Goal: Task Accomplishment & Management: Use online tool/utility

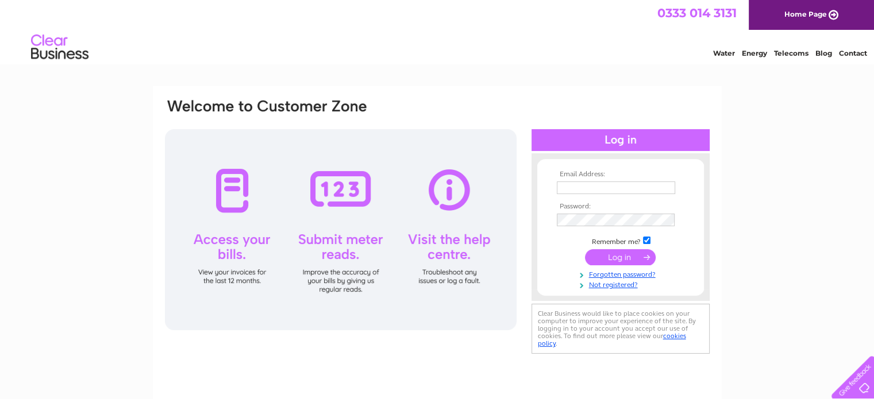
type input "annepenman@aol.com"
click at [625, 257] on input "submit" at bounding box center [620, 257] width 71 height 16
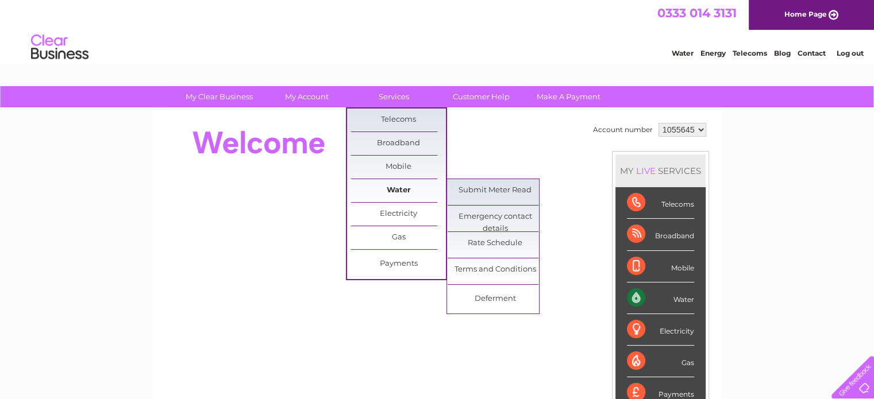
click at [391, 188] on link "Water" at bounding box center [398, 190] width 95 height 23
click at [480, 190] on link "Submit Meter Read" at bounding box center [495, 190] width 95 height 23
click at [480, 188] on link "Submit Meter Read" at bounding box center [495, 190] width 95 height 23
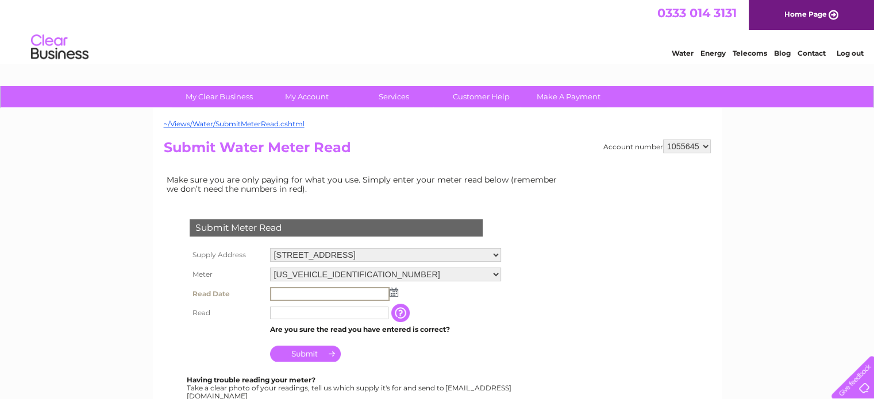
click at [276, 291] on input "text" at bounding box center [330, 294] width 120 height 14
click at [278, 291] on input "text" at bounding box center [330, 294] width 120 height 14
click at [394, 290] on img at bounding box center [392, 291] width 9 height 9
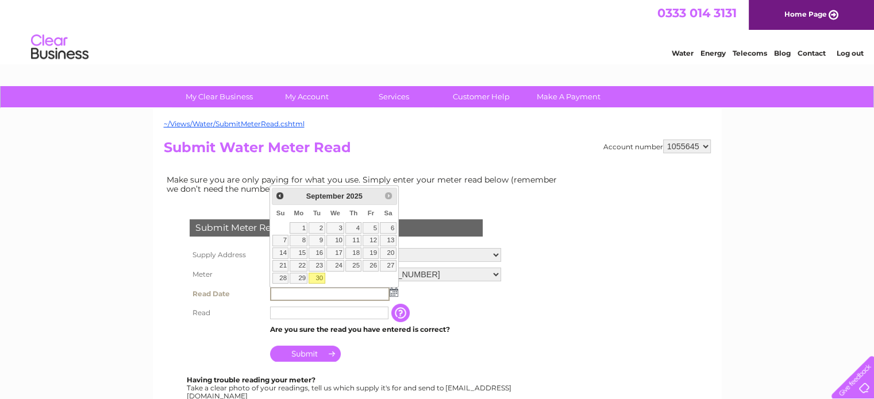
click at [317, 276] on link "30" at bounding box center [317, 278] width 16 height 11
type input "[DATE]"
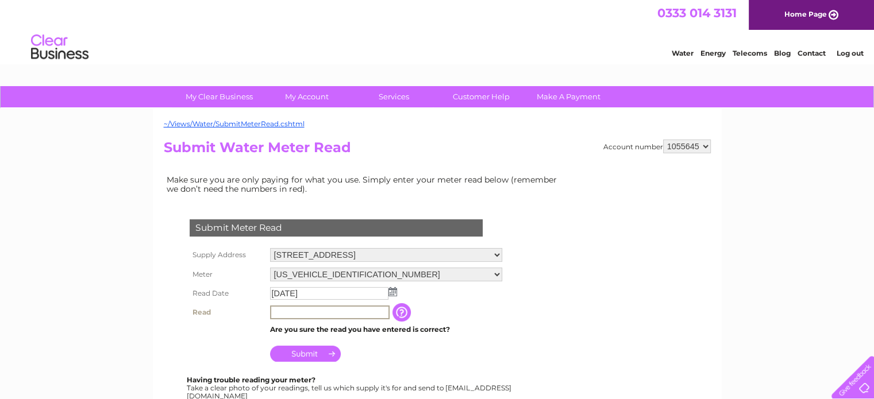
click at [284, 309] on input "text" at bounding box center [330, 313] width 120 height 14
type input "41"
click at [322, 353] on input "Submit" at bounding box center [305, 353] width 71 height 16
